Goal: Task Accomplishment & Management: Complete application form

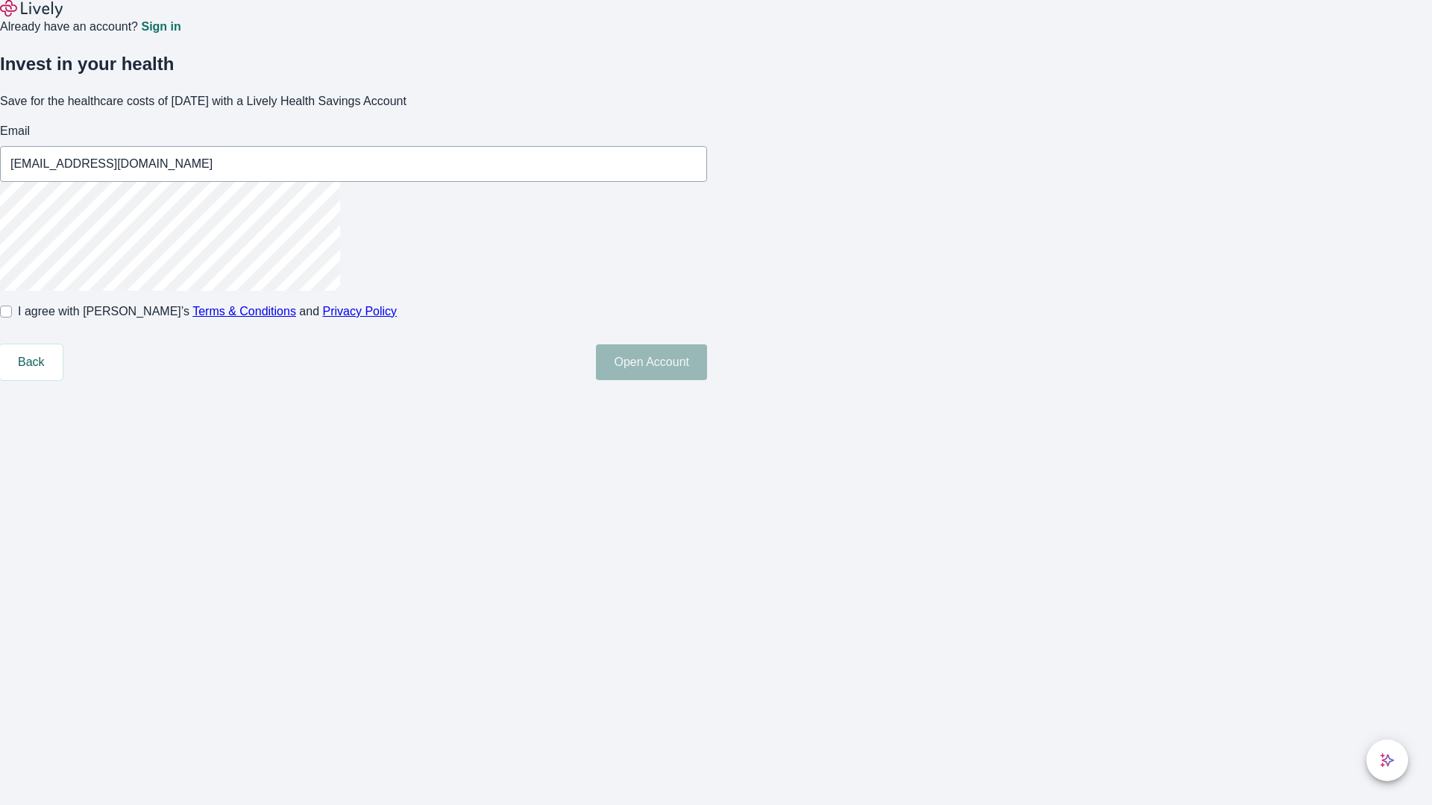
click at [12, 318] on input "I agree with Lively’s Terms & Conditions and Privacy Policy" at bounding box center [6, 312] width 12 height 12
checkbox input "true"
click at [707, 380] on button "Open Account" at bounding box center [651, 363] width 111 height 36
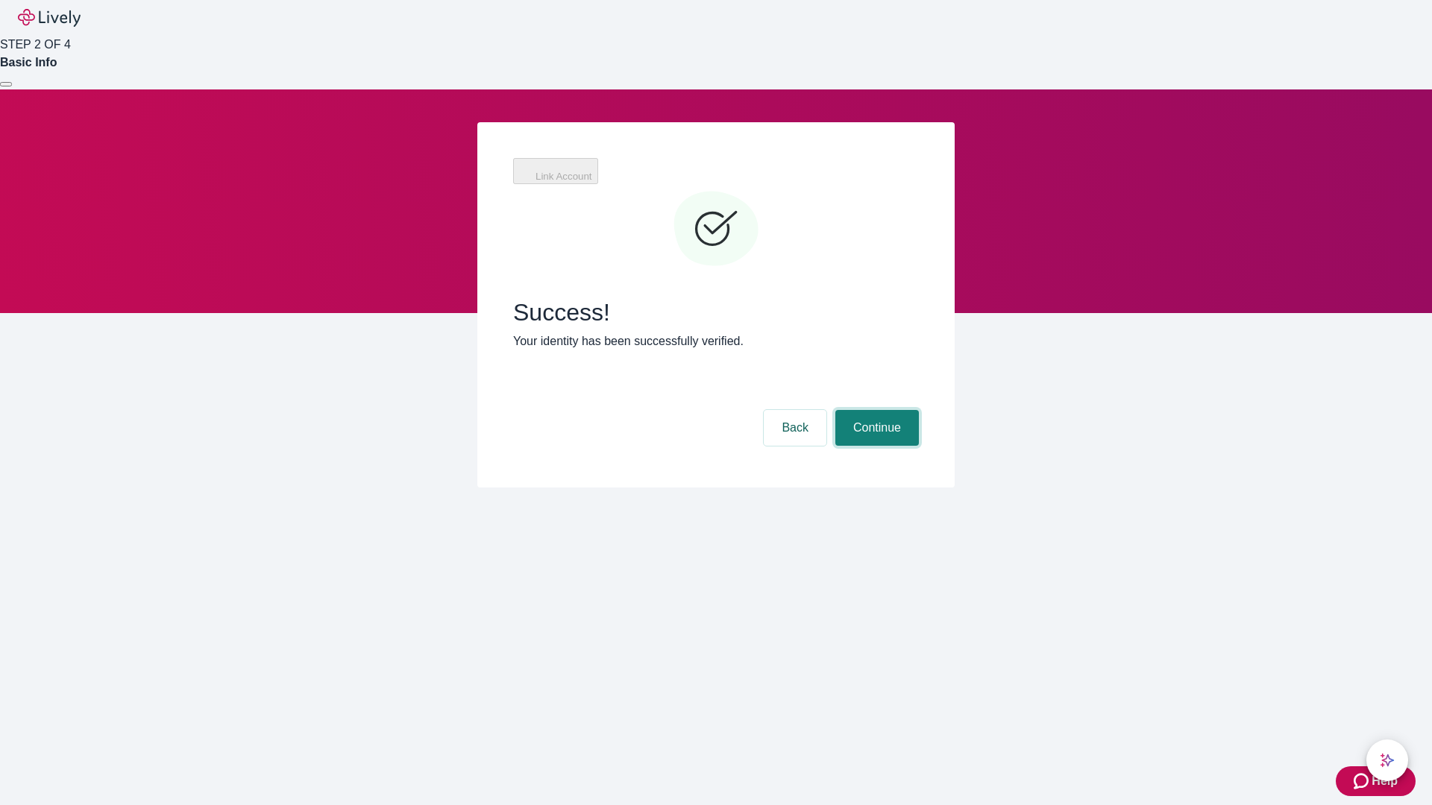
click at [875, 410] on button "Continue" at bounding box center [877, 428] width 84 height 36
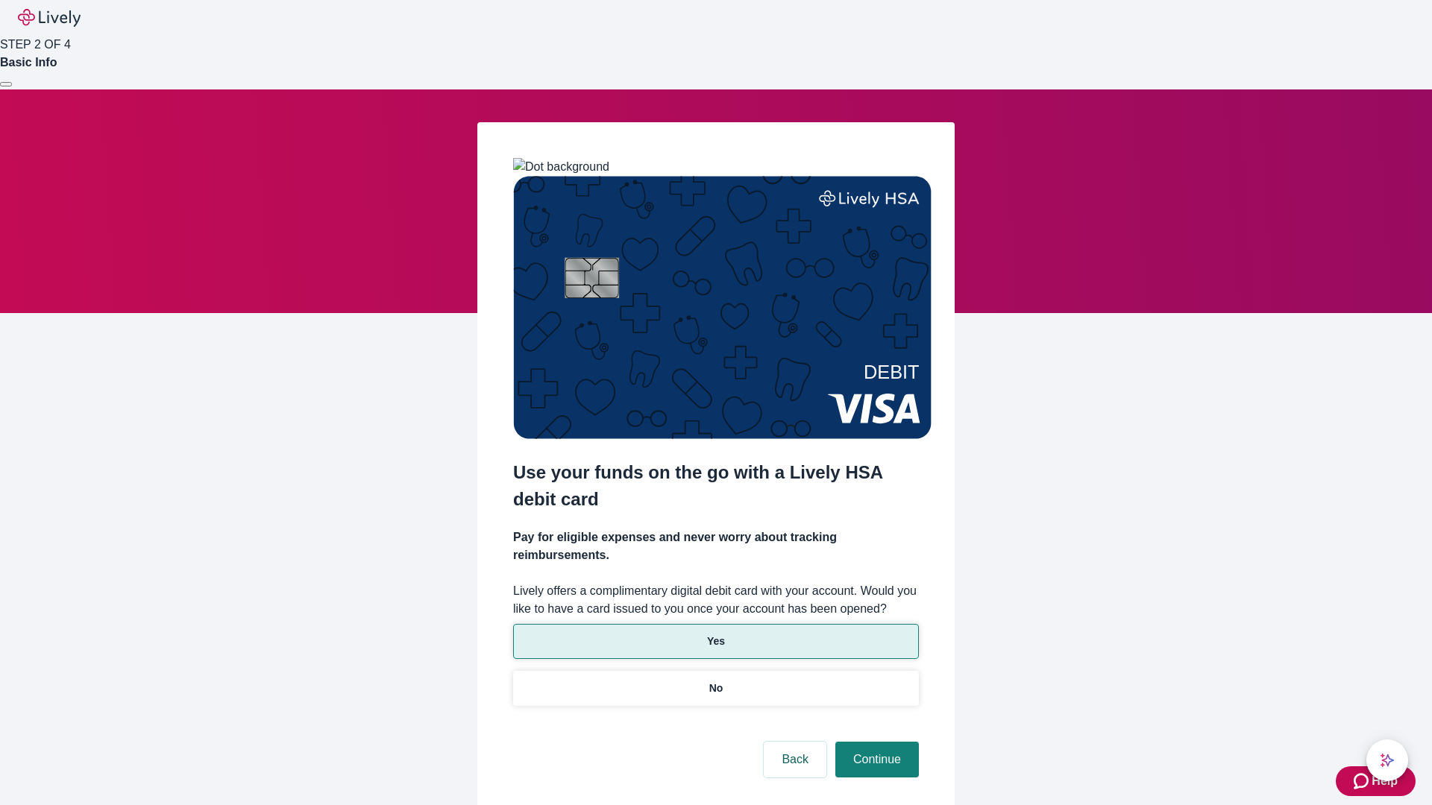
click at [715, 634] on p "Yes" at bounding box center [716, 642] width 18 height 16
click at [875, 742] on button "Continue" at bounding box center [877, 760] width 84 height 36
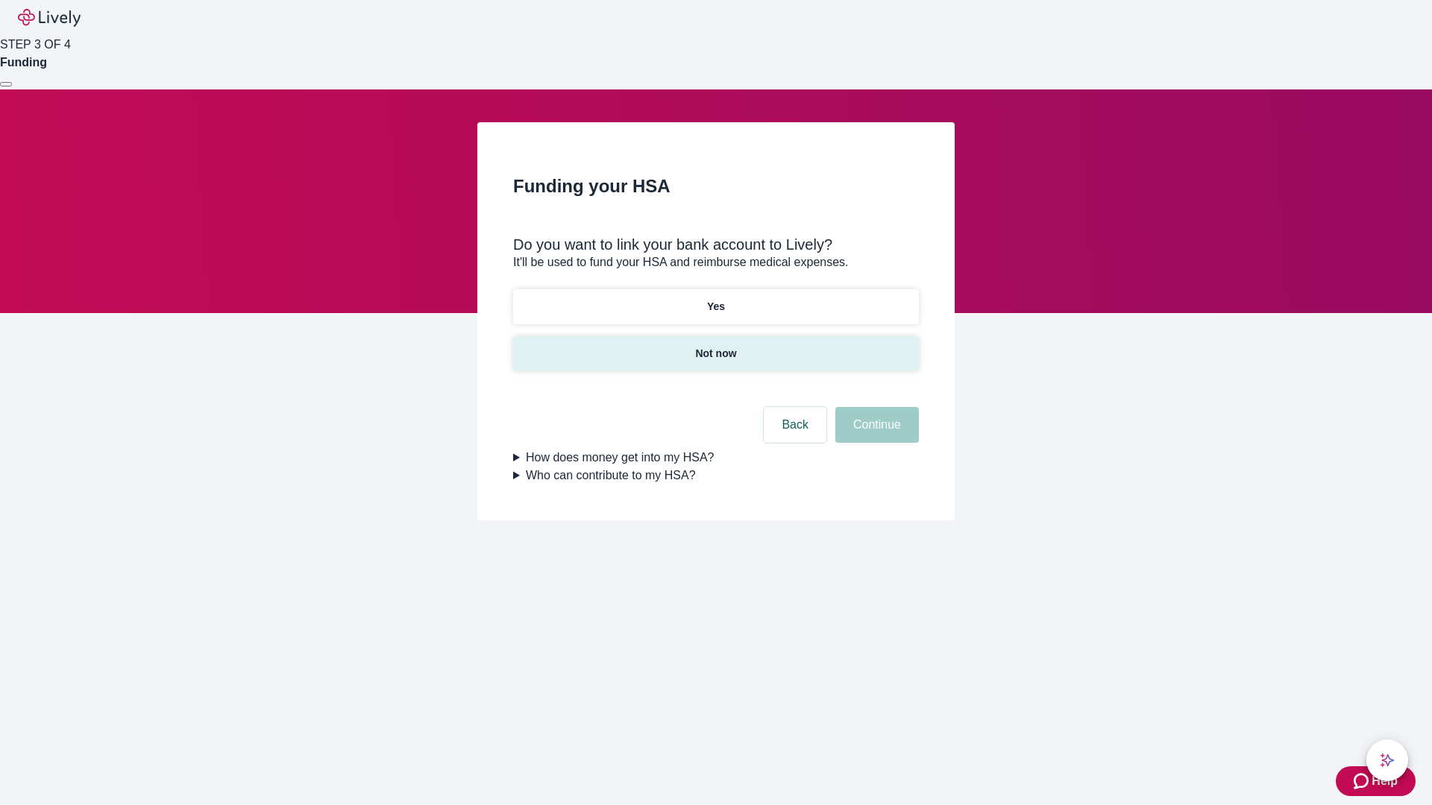
click at [715, 346] on p "Not now" at bounding box center [715, 354] width 41 height 16
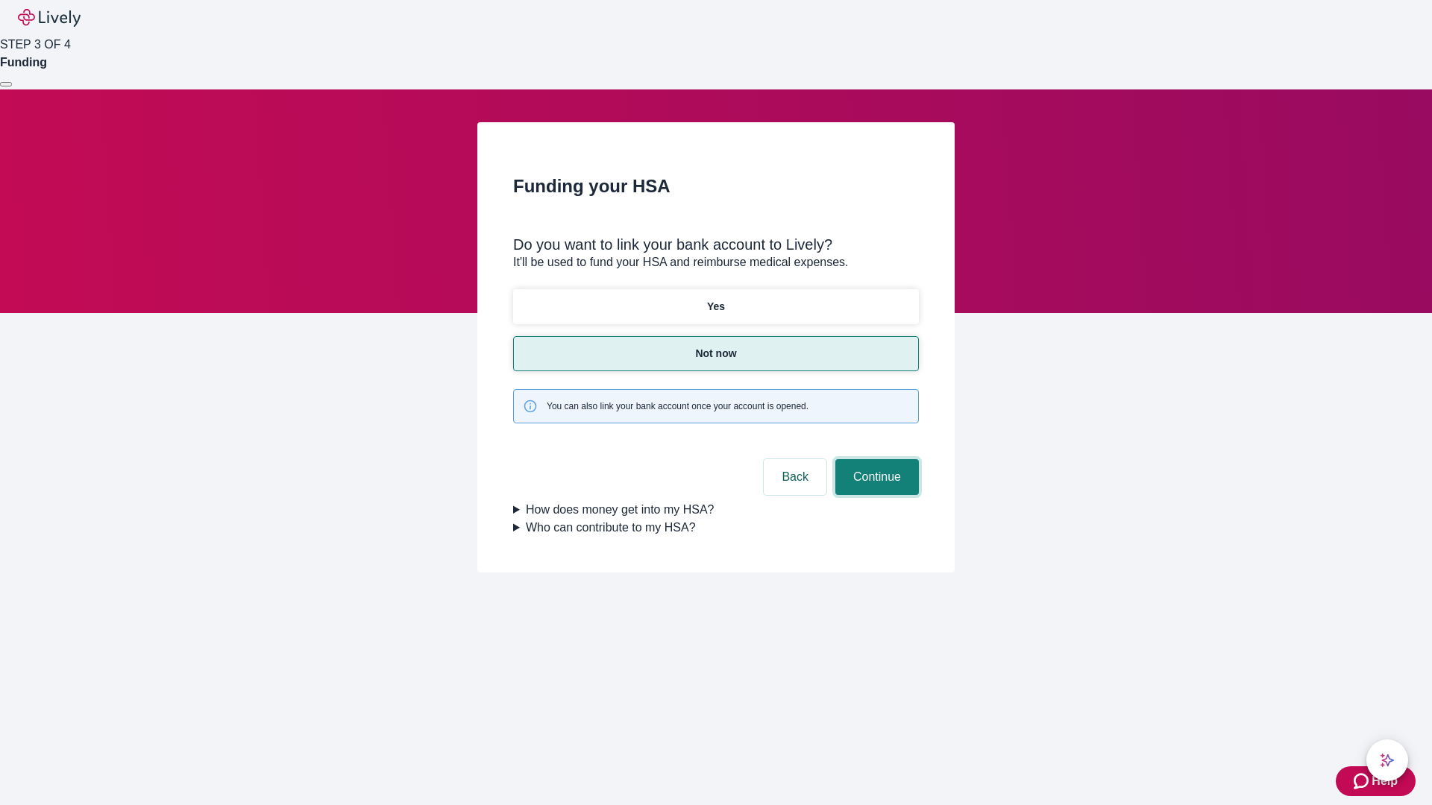
click at [875, 459] on button "Continue" at bounding box center [877, 477] width 84 height 36
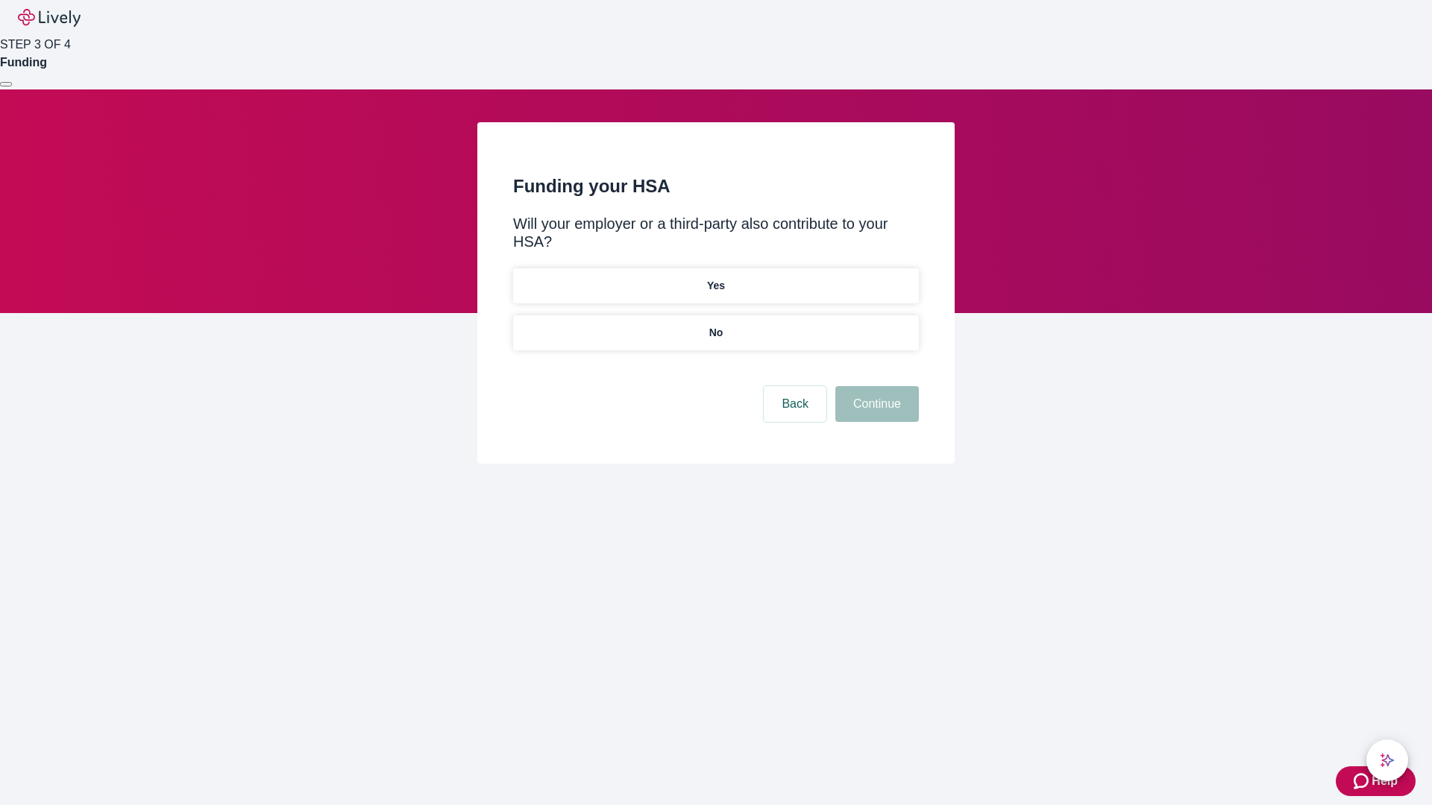
click at [715, 325] on p "No" at bounding box center [716, 333] width 14 height 16
click at [875, 386] on button "Continue" at bounding box center [877, 404] width 84 height 36
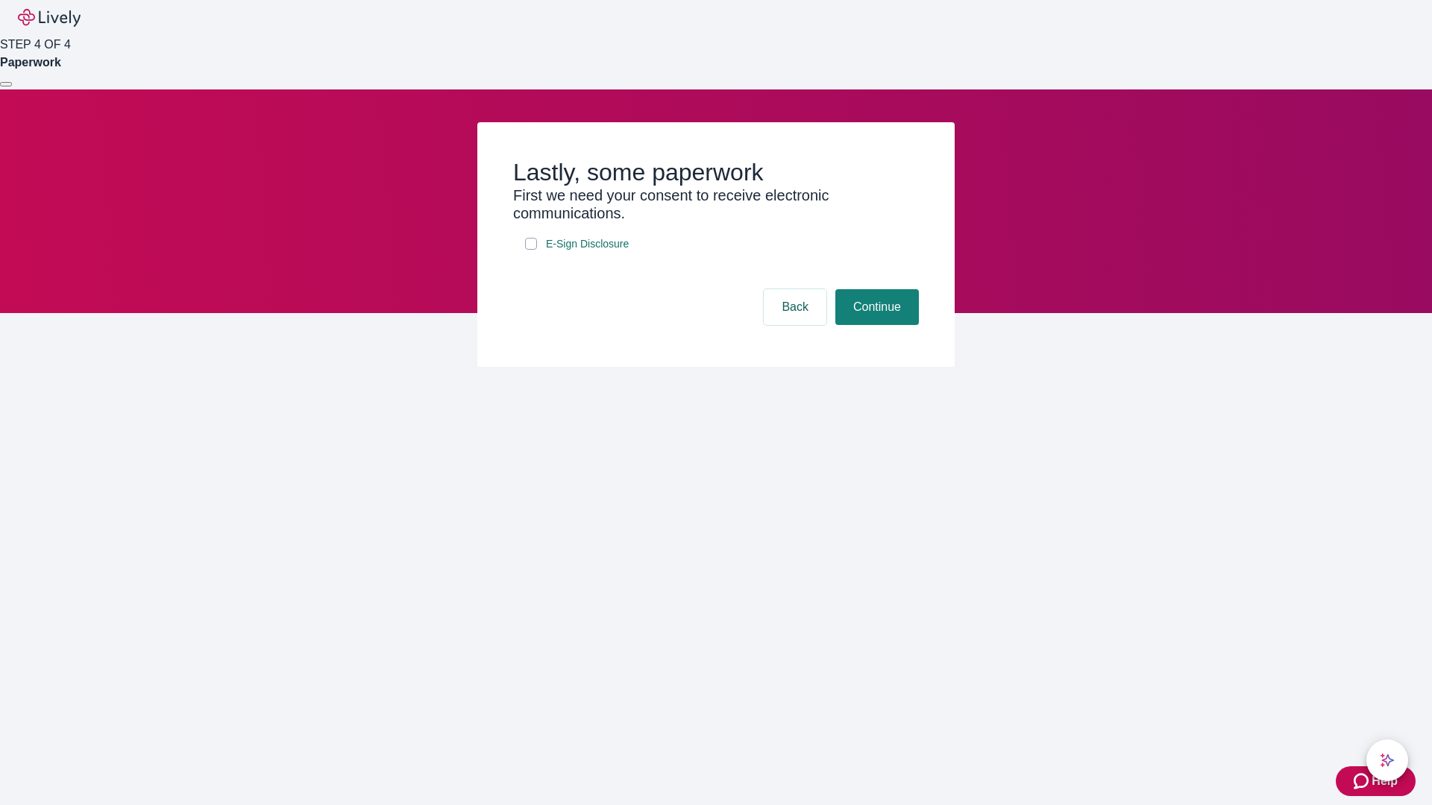
click at [531, 250] on input "E-Sign Disclosure" at bounding box center [531, 244] width 12 height 12
checkbox input "true"
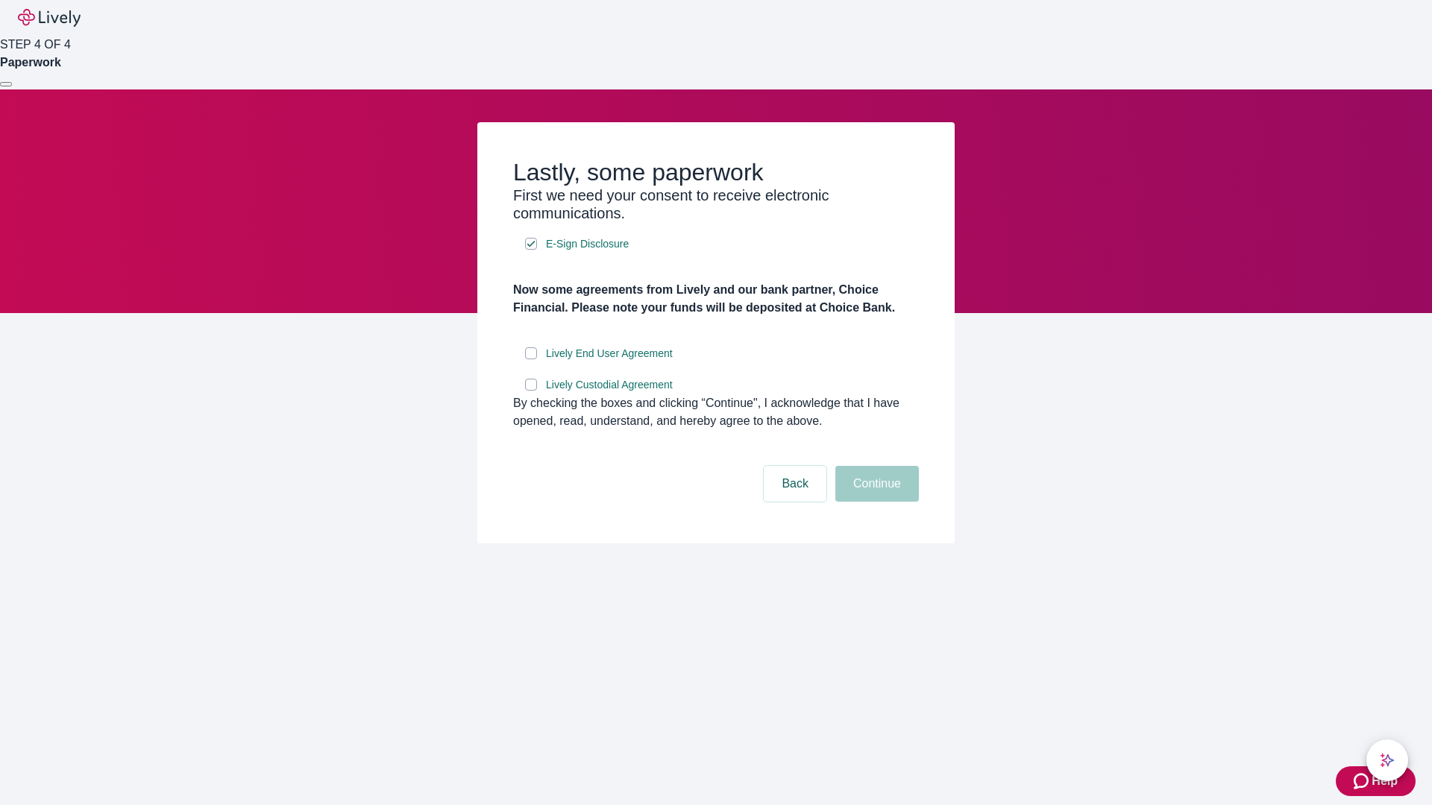
click at [531, 359] on input "Lively End User Agreement" at bounding box center [531, 354] width 12 height 12
checkbox input "true"
click at [531, 391] on input "Lively Custodial Agreement" at bounding box center [531, 385] width 12 height 12
checkbox input "true"
click at [875, 502] on button "Continue" at bounding box center [877, 484] width 84 height 36
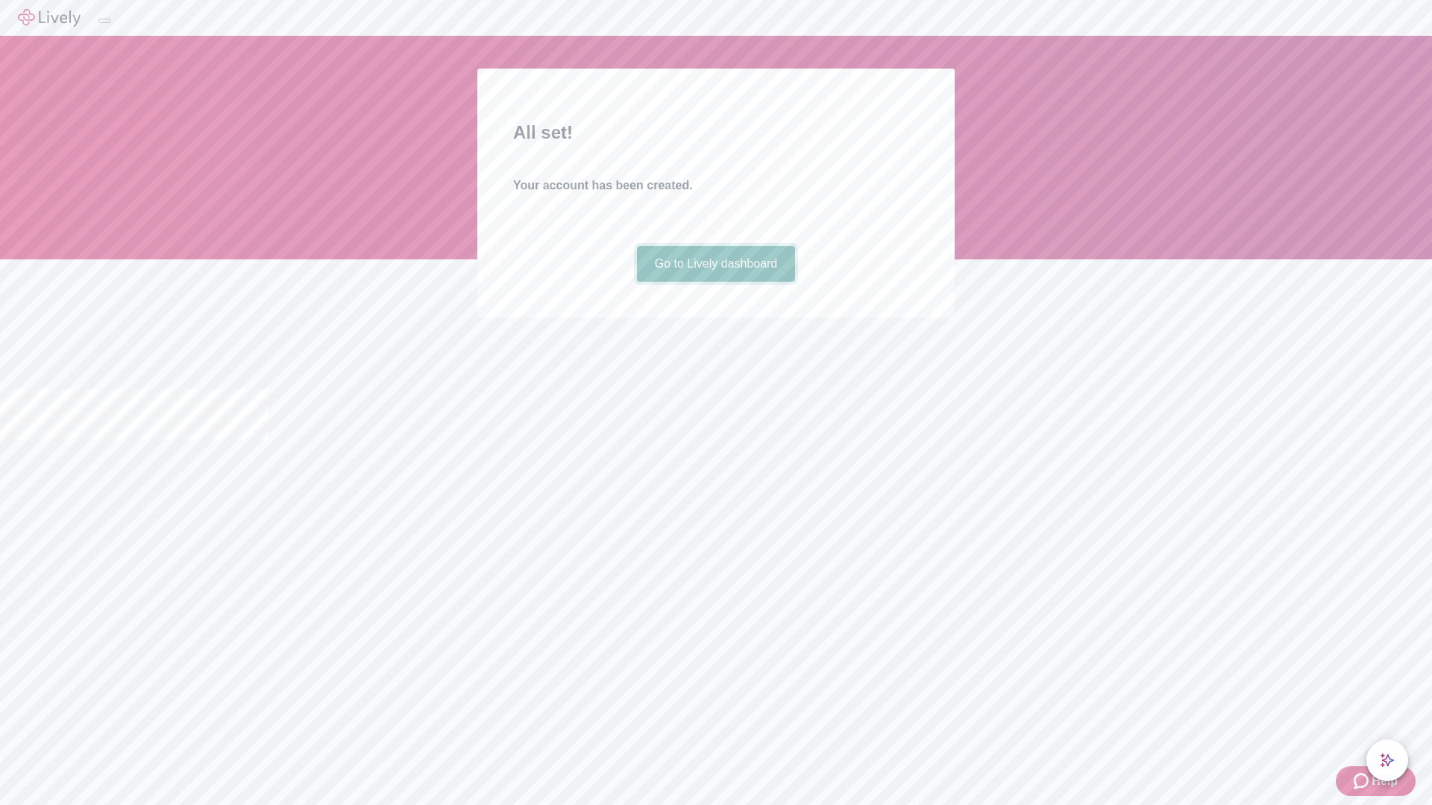
click at [715, 282] on link "Go to Lively dashboard" at bounding box center [716, 264] width 159 height 36
